Goal: Task Accomplishment & Management: Complete application form

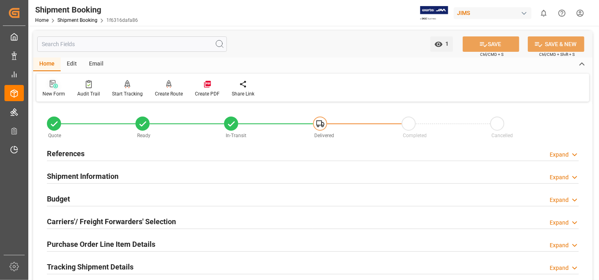
click at [51, 83] on icon at bounding box center [54, 84] width 8 height 8
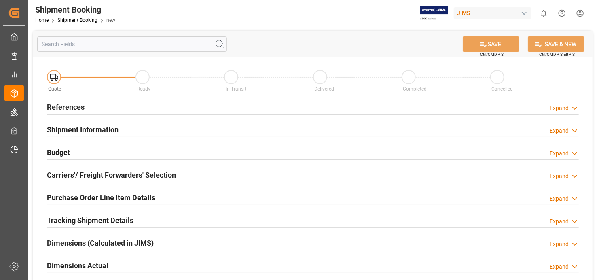
click at [74, 107] on h2 "References" at bounding box center [66, 106] width 38 height 11
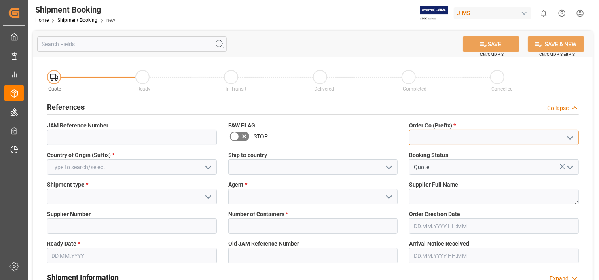
click at [480, 143] on input at bounding box center [494, 137] width 170 height 15
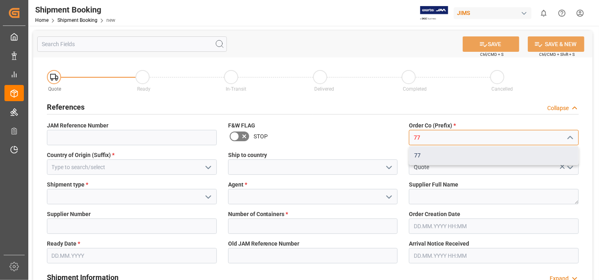
click at [424, 152] on div "77" at bounding box center [493, 155] width 169 height 18
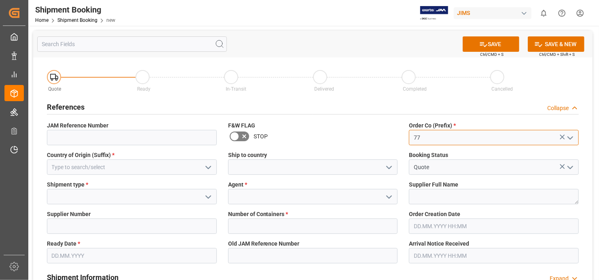
type input "77"
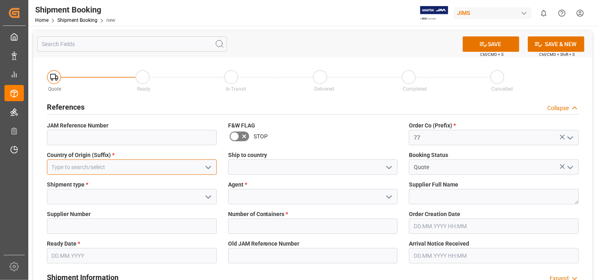
click at [162, 170] on input at bounding box center [132, 166] width 170 height 15
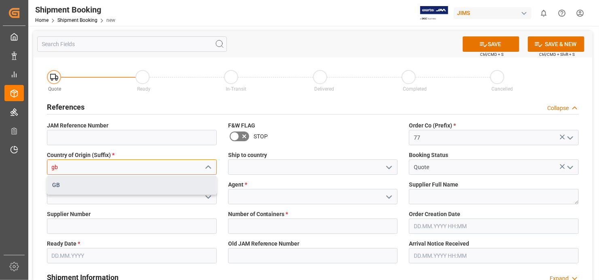
click at [140, 185] on div "GB" at bounding box center [131, 185] width 169 height 18
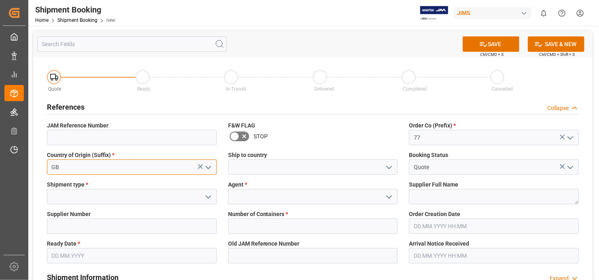
type input "GB"
click at [209, 194] on icon "open menu" at bounding box center [208, 197] width 10 height 10
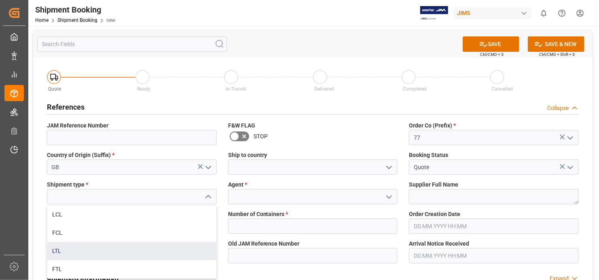
click at [132, 248] on div "LTL" at bounding box center [131, 251] width 169 height 18
type input "LTL"
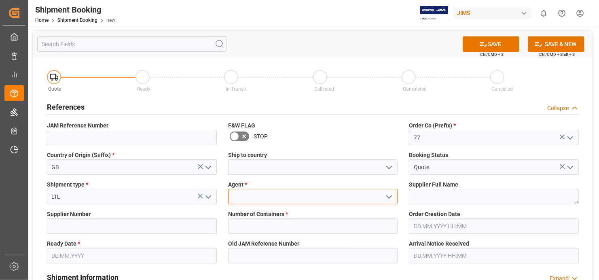
click at [291, 195] on input at bounding box center [313, 196] width 170 height 15
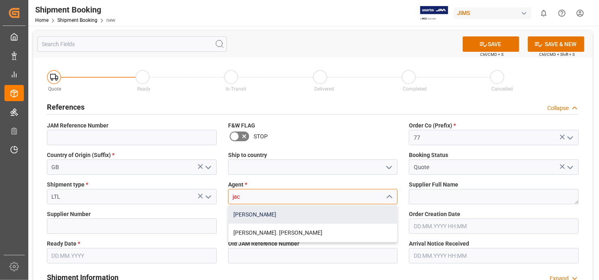
click at [279, 213] on div "[PERSON_NAME]" at bounding box center [312, 214] width 169 height 18
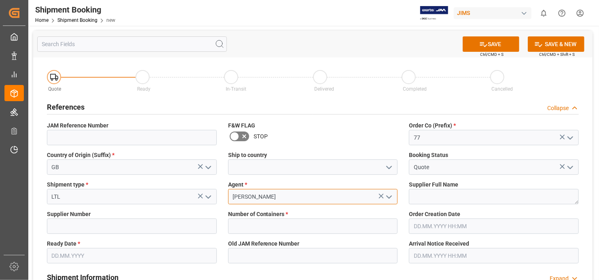
type input "[PERSON_NAME]"
click at [482, 195] on textarea at bounding box center [494, 196] width 170 height 15
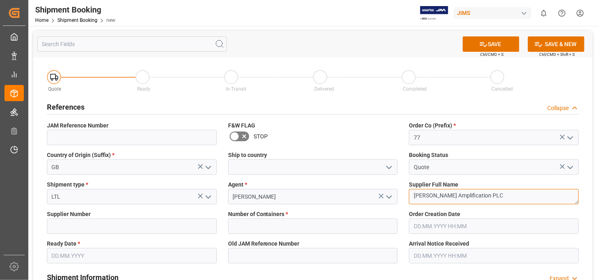
type textarea "[PERSON_NAME] Amplification PLC"
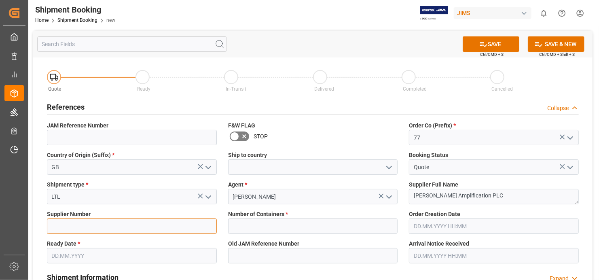
click at [163, 229] on input at bounding box center [132, 225] width 170 height 15
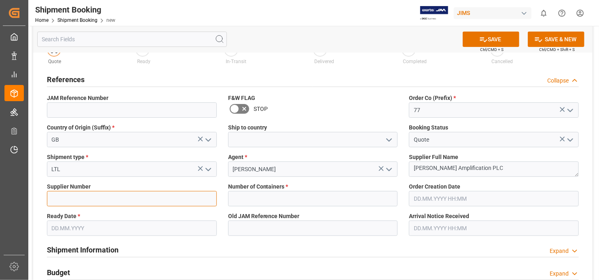
scroll to position [40, 0]
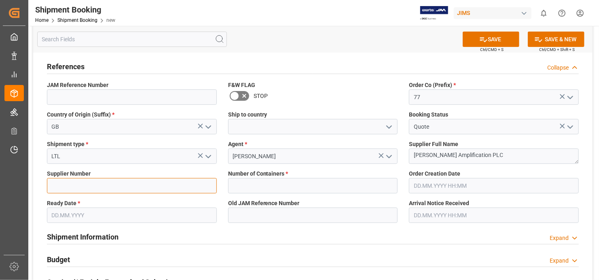
click at [158, 185] on input at bounding box center [132, 185] width 170 height 15
type input "12186"
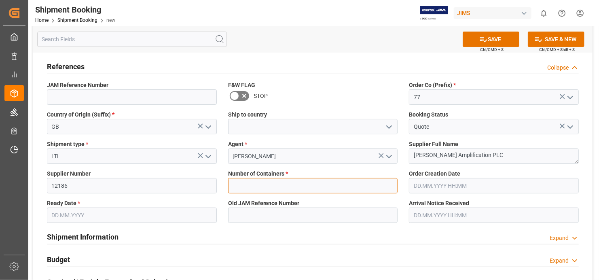
click at [392, 185] on input "text" at bounding box center [313, 185] width 170 height 15
type input "0"
click at [203, 214] on input "text" at bounding box center [132, 214] width 170 height 15
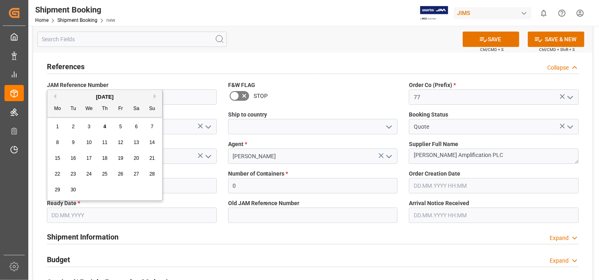
click at [103, 126] on span "4" at bounding box center [104, 127] width 3 height 6
type input "[DATE]"
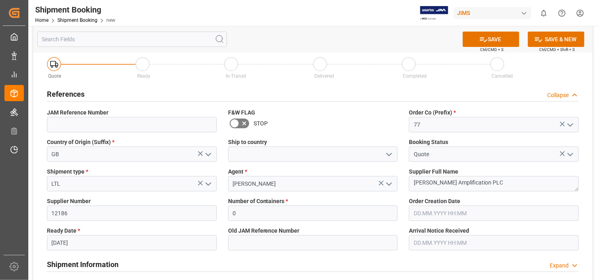
scroll to position [0, 0]
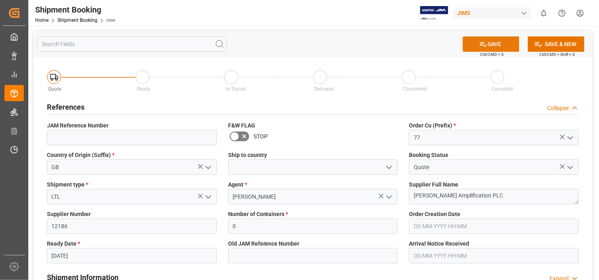
click at [494, 42] on button "SAVE" at bounding box center [490, 43] width 57 height 15
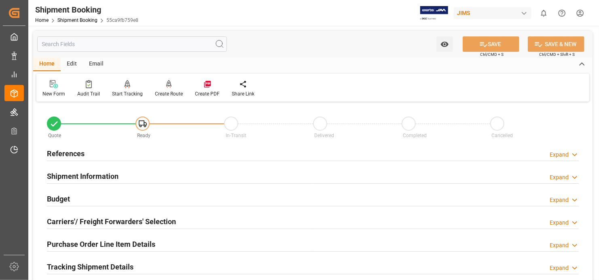
click at [74, 154] on h2 "References" at bounding box center [66, 153] width 38 height 11
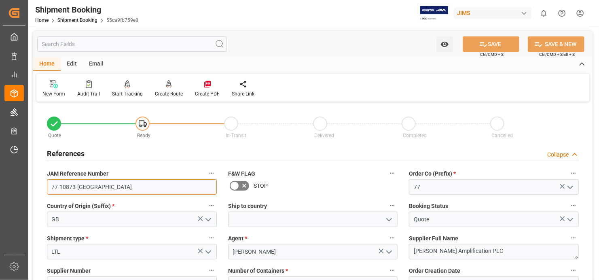
drag, startPoint x: 83, startPoint y: 183, endPoint x: 43, endPoint y: 181, distance: 40.0
click at [43, 181] on div "JAM Reference Number 77-10873-GB" at bounding box center [131, 181] width 181 height 32
